Goal: Check status: Check status

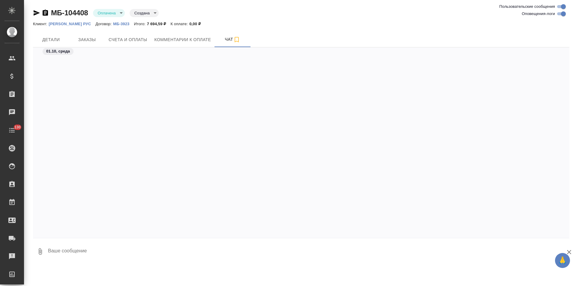
scroll to position [201, 0]
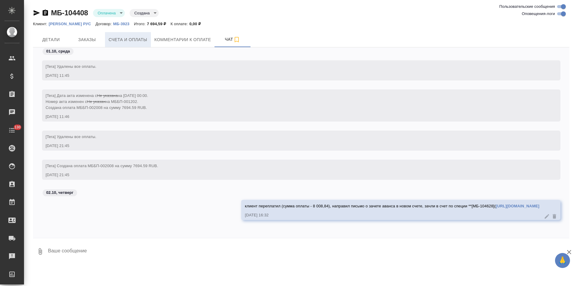
click at [149, 46] on button "Счета и оплаты" at bounding box center [128, 39] width 46 height 15
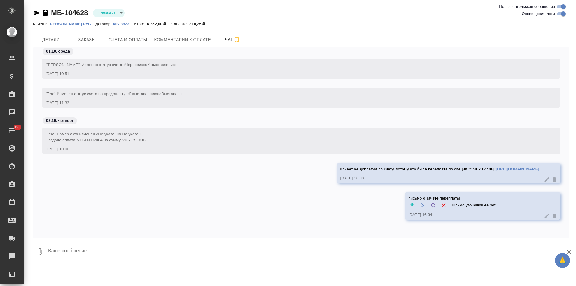
scroll to position [29, 0]
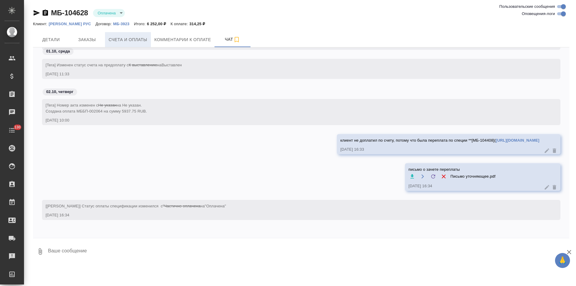
click at [137, 38] on span "Счета и оплаты" at bounding box center [128, 40] width 39 height 8
